Goal: Task Accomplishment & Management: Use online tool/utility

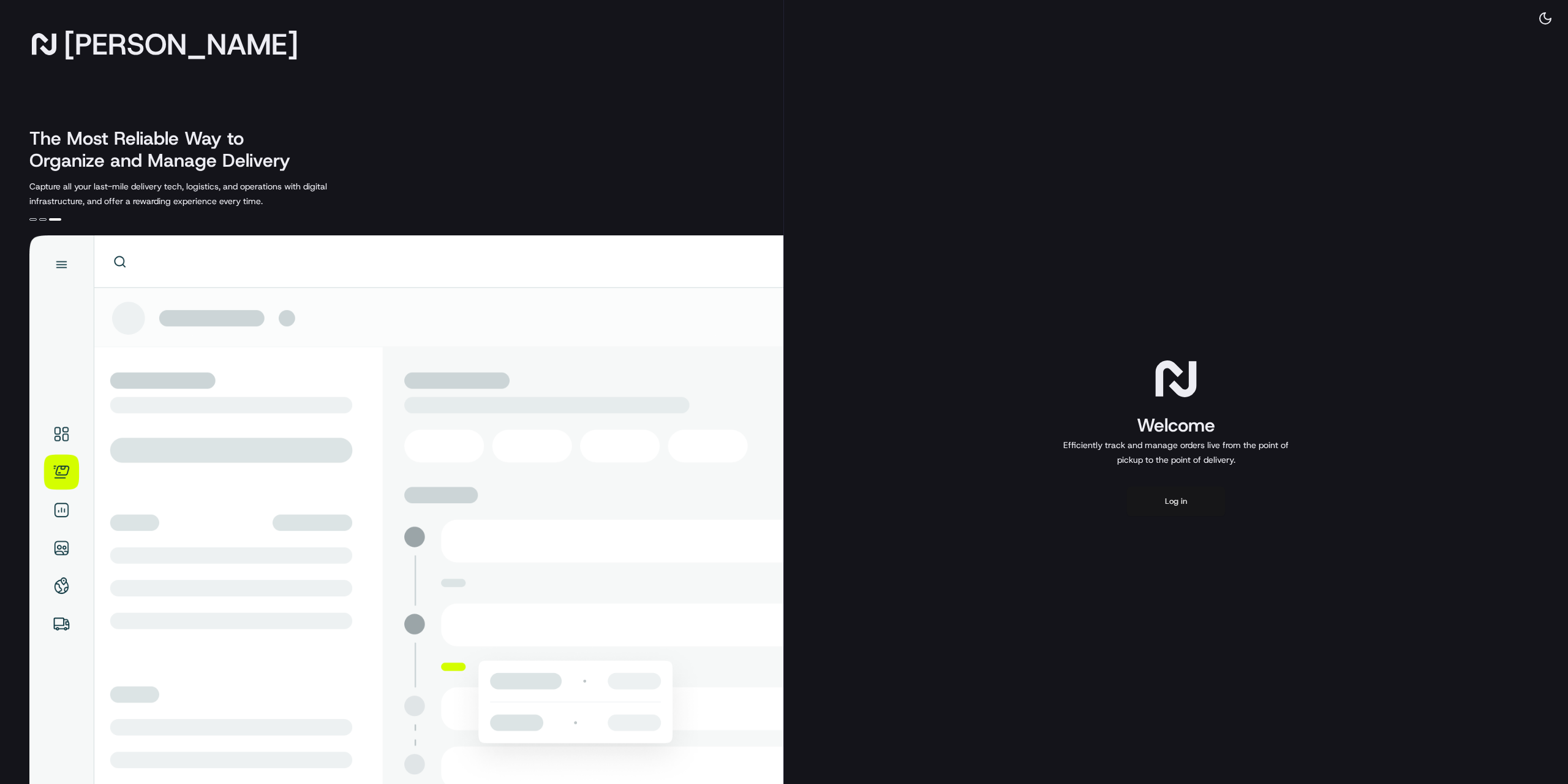
click at [1195, 512] on button "Log in" at bounding box center [1175, 502] width 98 height 30
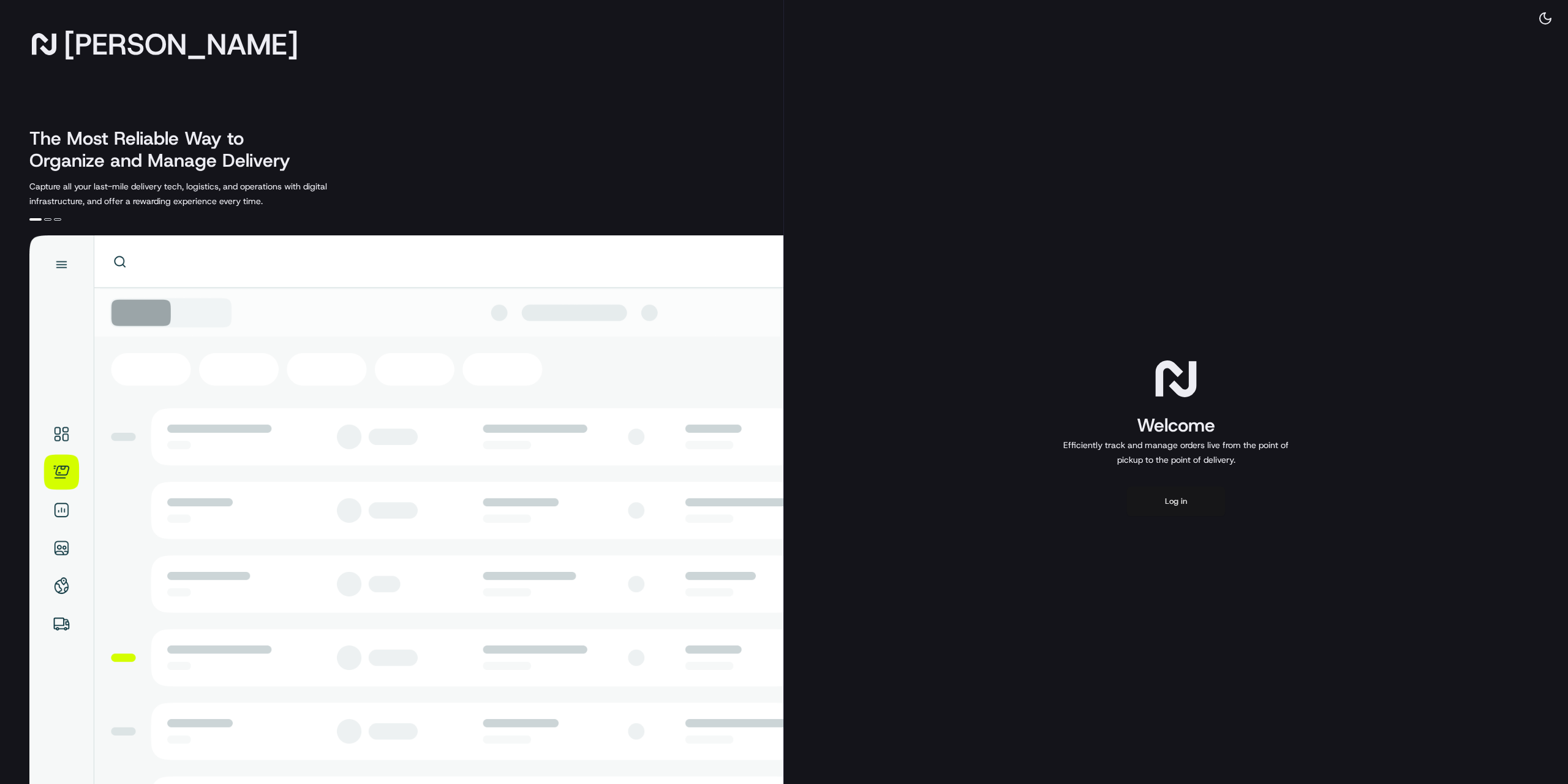
click at [1182, 498] on button "Log in" at bounding box center [1175, 502] width 98 height 30
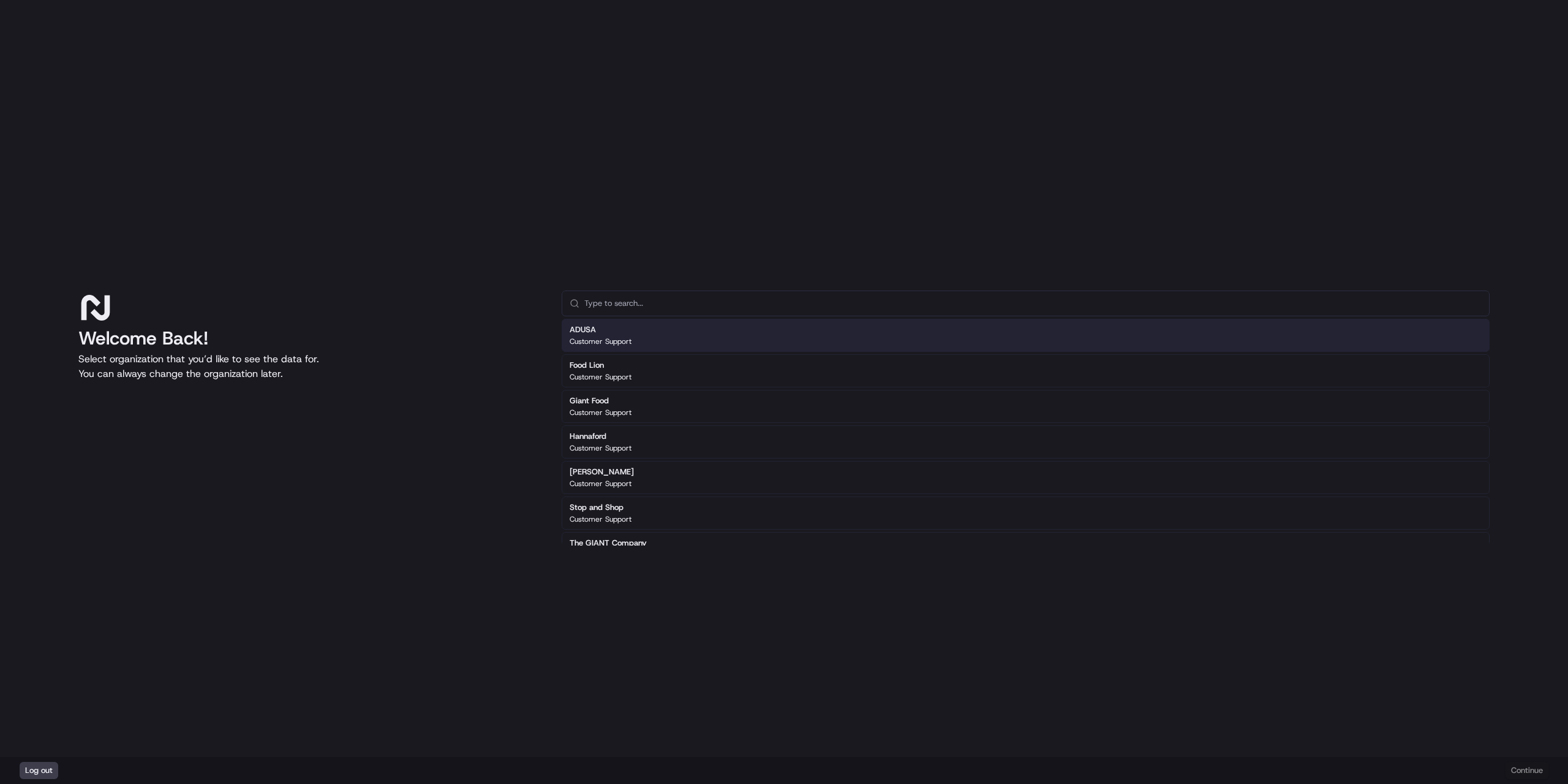
click at [730, 667] on div "Welcome Back! Select organization that you’d like to see the data for. You can …" at bounding box center [784, 378] width 1568 height 757
click at [672, 301] on input "text" at bounding box center [1032, 303] width 897 height 24
click at [743, 201] on div "Welcome Back! Select organization that you’d like to see the data for. You can …" at bounding box center [784, 378] width 1568 height 757
click at [658, 343] on div "ADUSA Customer Support" at bounding box center [1025, 335] width 928 height 33
click at [1207, 196] on div "Welcome Back! Select organization that you’d like to see the data for. You can …" at bounding box center [784, 378] width 1568 height 757
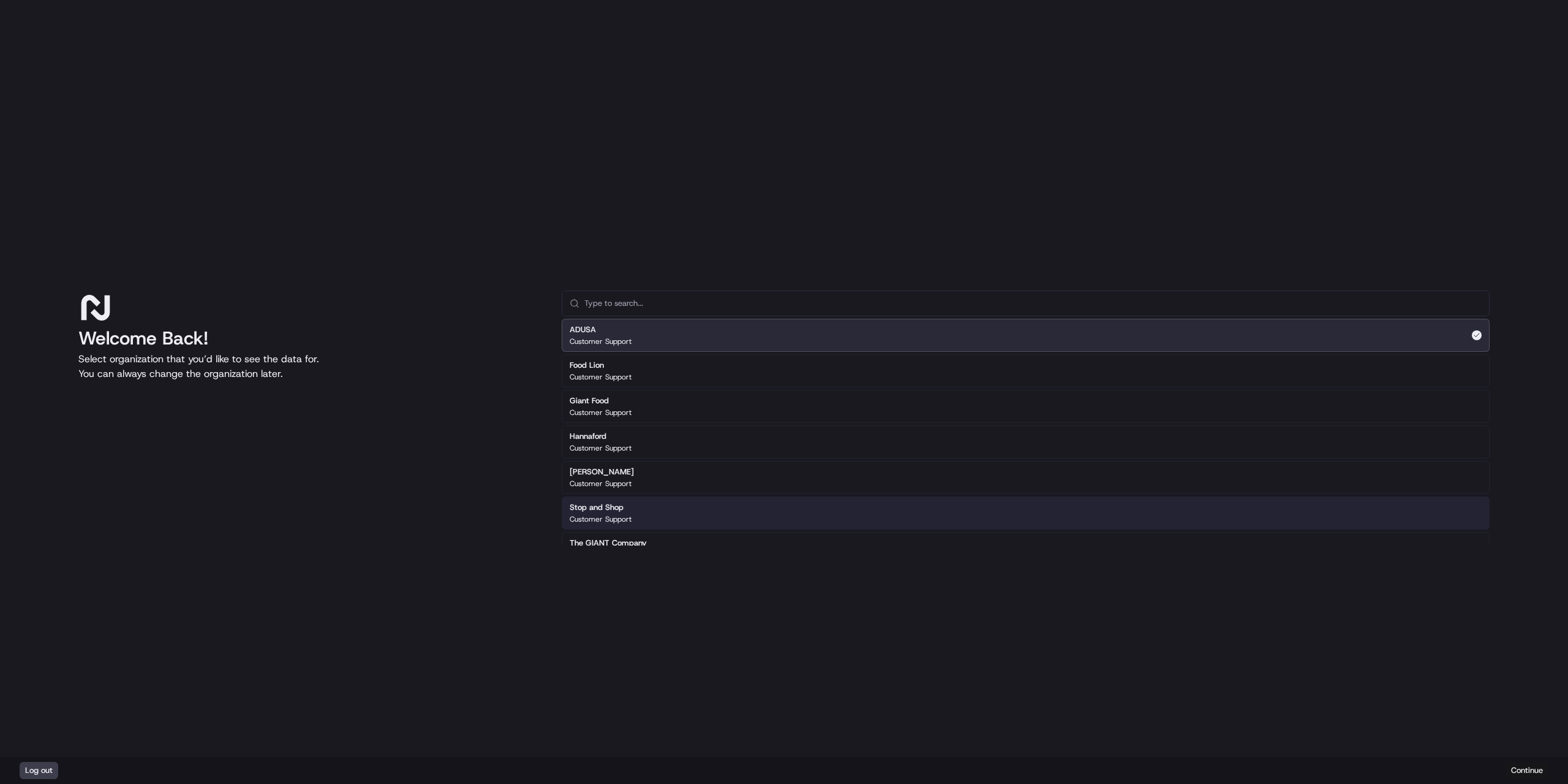
click at [1527, 764] on button "Continue" at bounding box center [1527, 770] width 43 height 17
